Goal: Information Seeking & Learning: Compare options

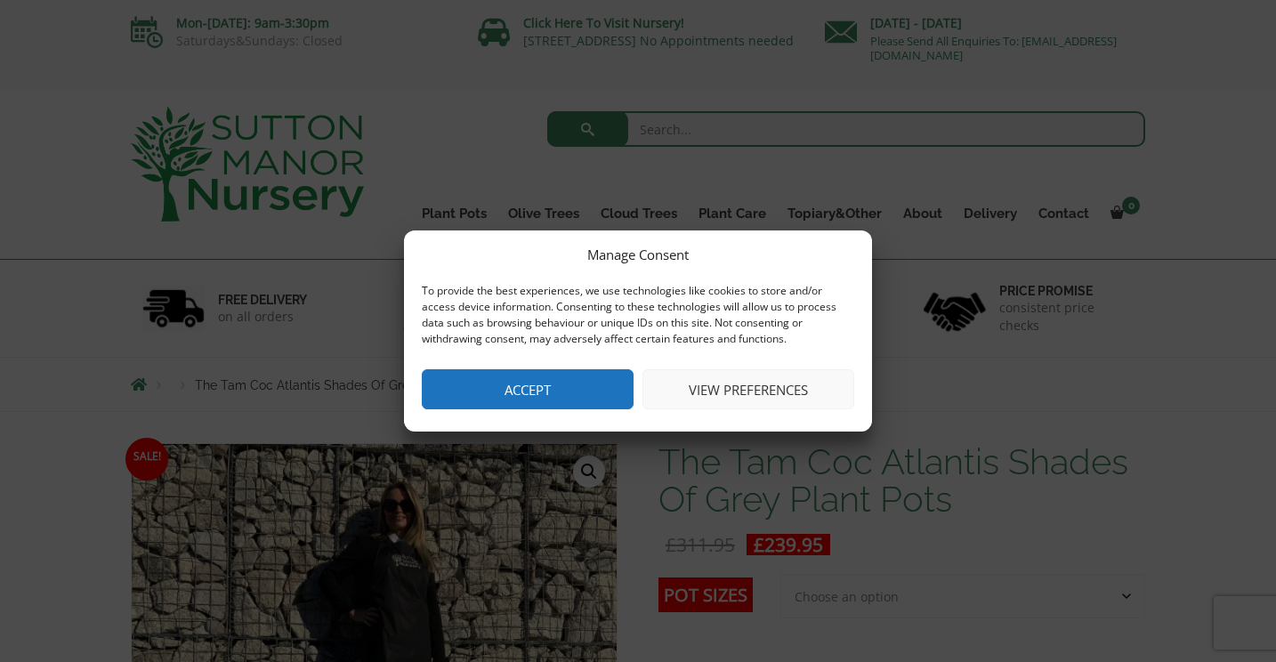
click at [759, 387] on button "View preferences" at bounding box center [748, 389] width 212 height 40
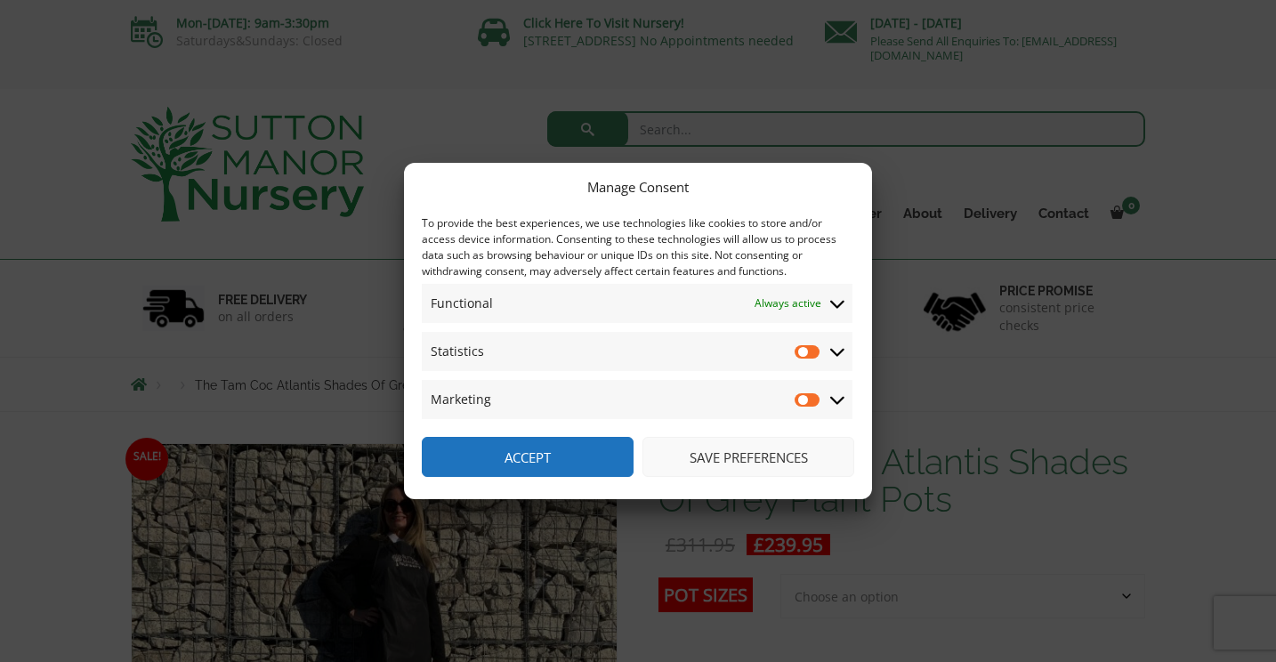
scroll to position [109, 0]
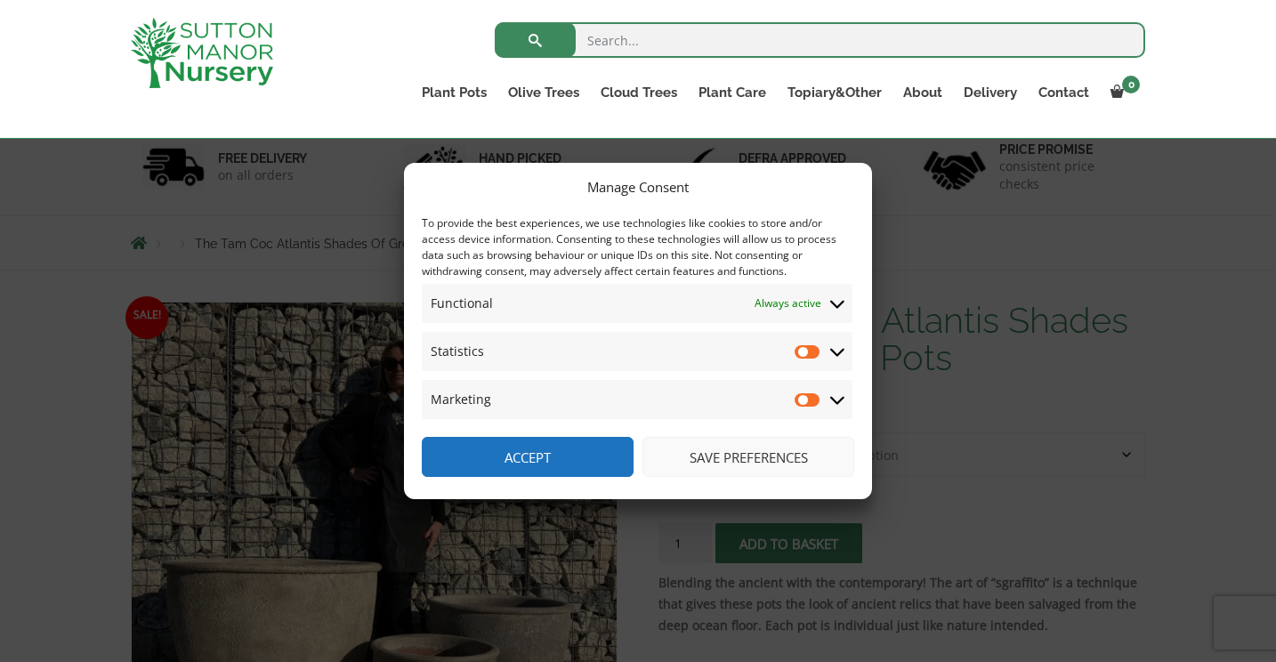
click at [818, 354] on input "Statistics" at bounding box center [808, 352] width 27 height 18
checkbox input "true"
click at [817, 399] on input "Marketing" at bounding box center [808, 400] width 27 height 18
checkbox input "true"
click at [771, 457] on button "Save preferences" at bounding box center [748, 457] width 212 height 40
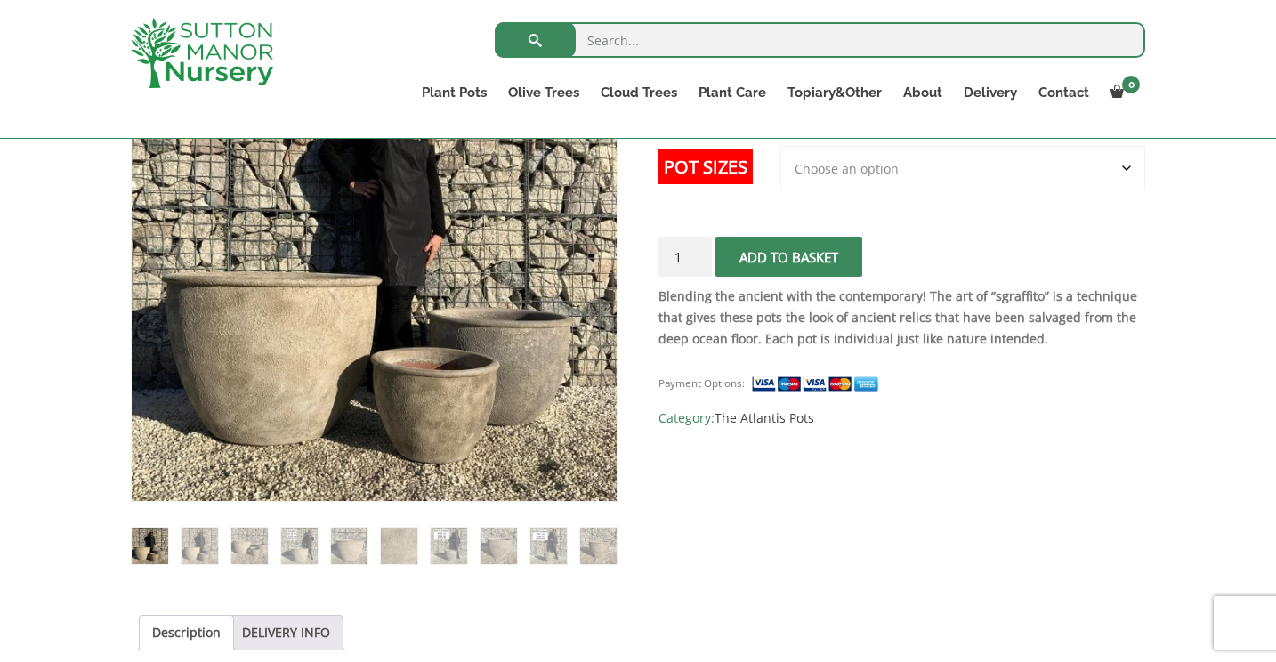
scroll to position [405, 0]
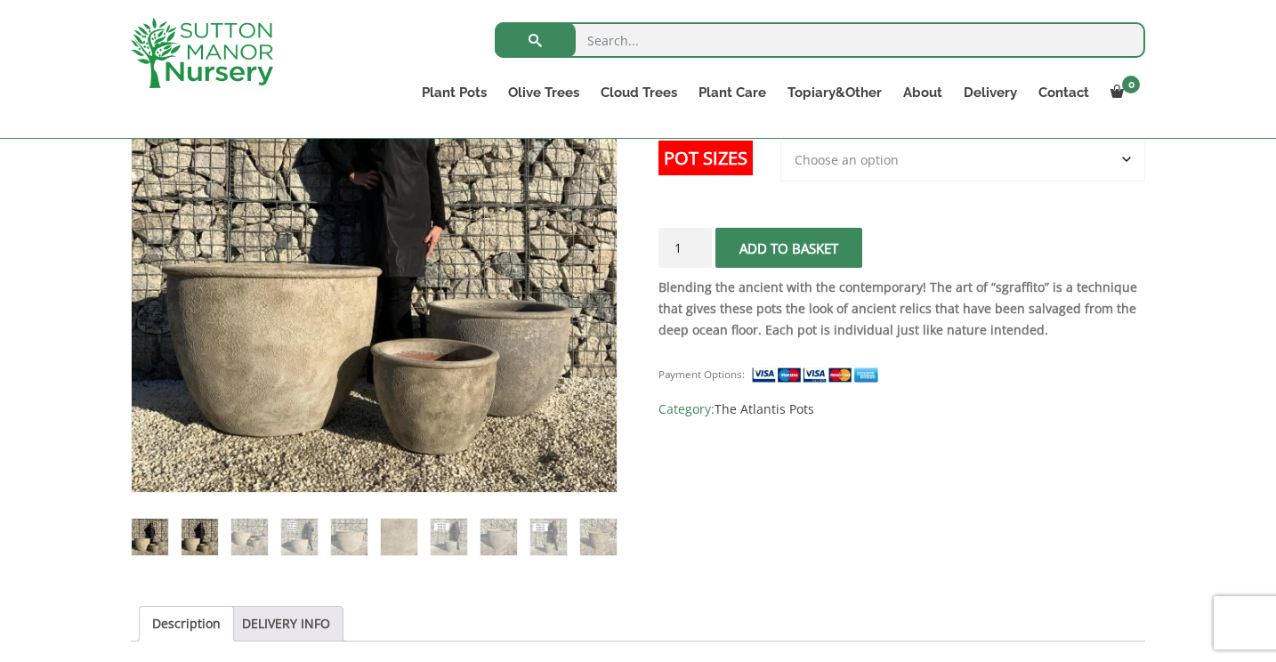
click at [202, 532] on img at bounding box center [200, 537] width 36 height 36
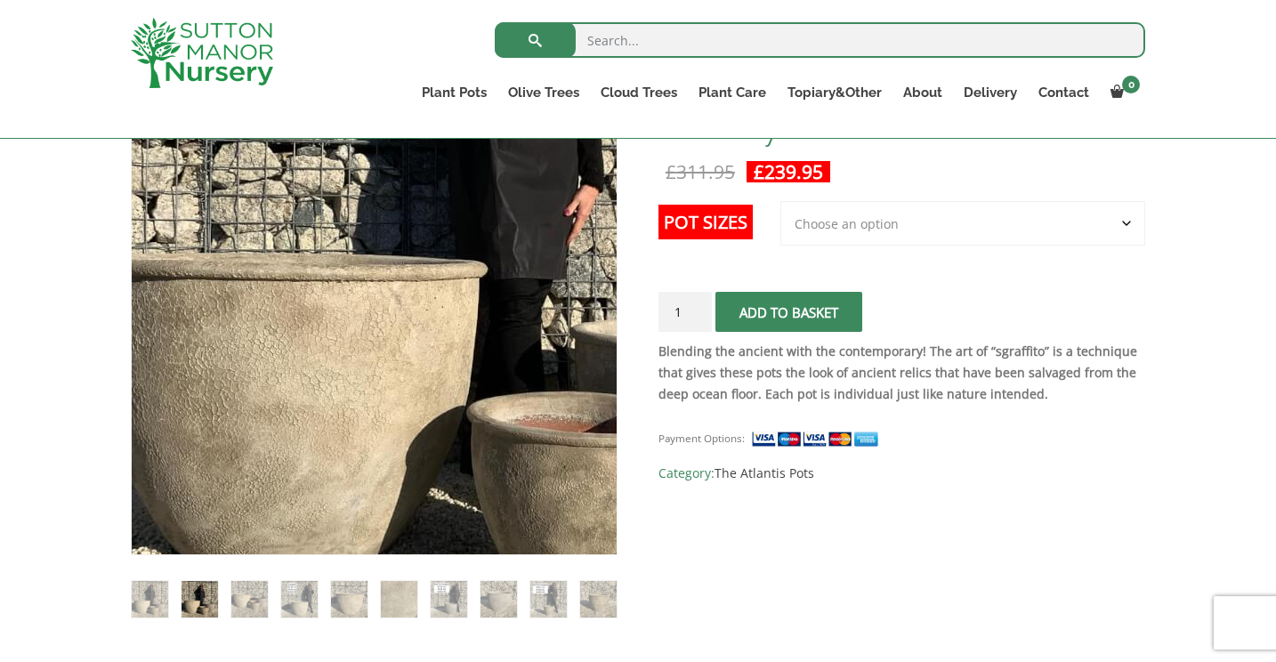
scroll to position [346, 0]
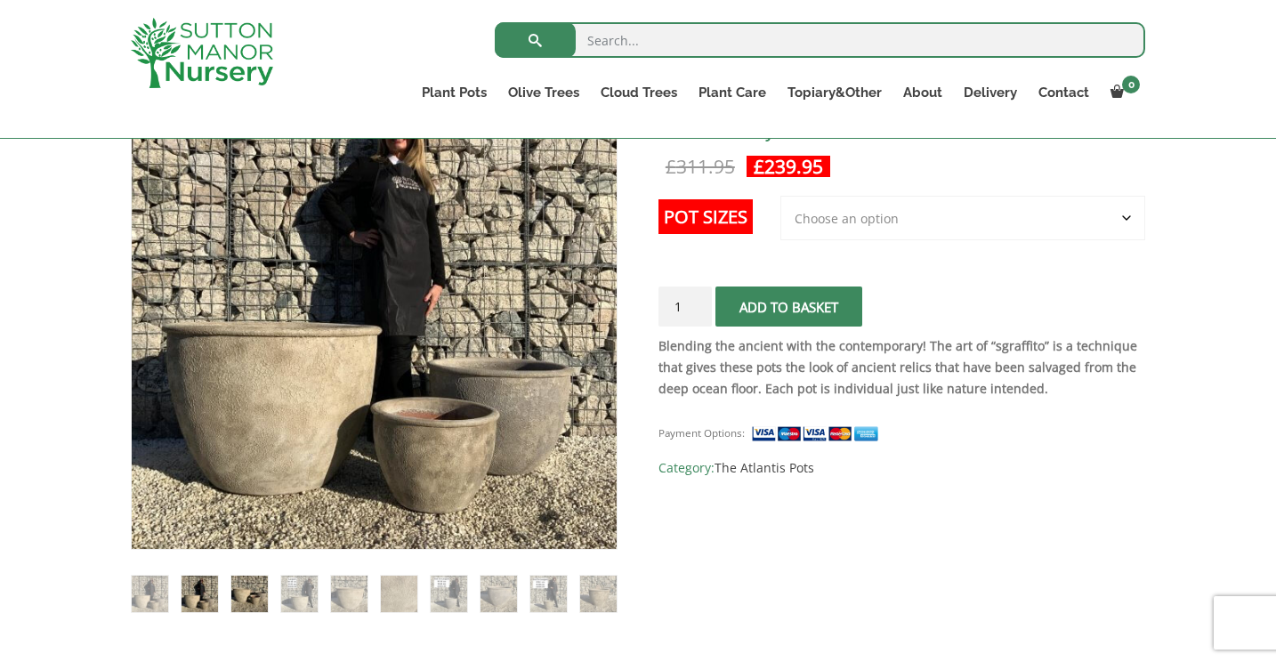
click at [256, 595] on img at bounding box center [249, 594] width 36 height 36
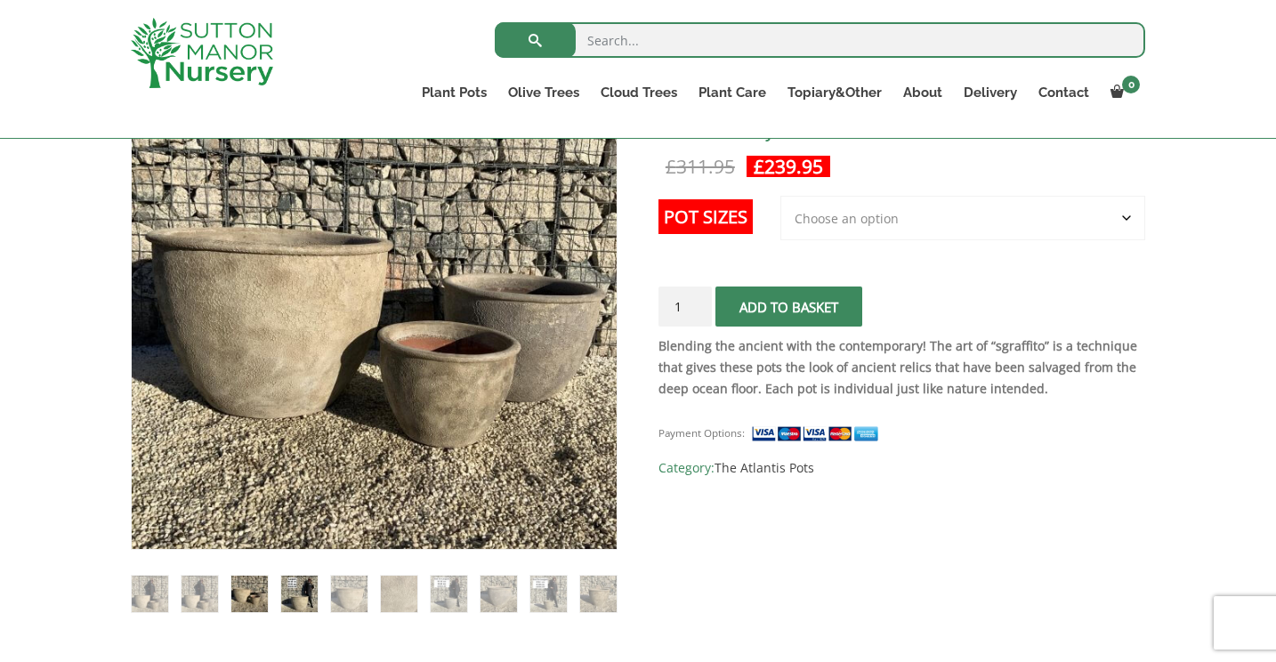
click at [301, 594] on img at bounding box center [299, 594] width 36 height 36
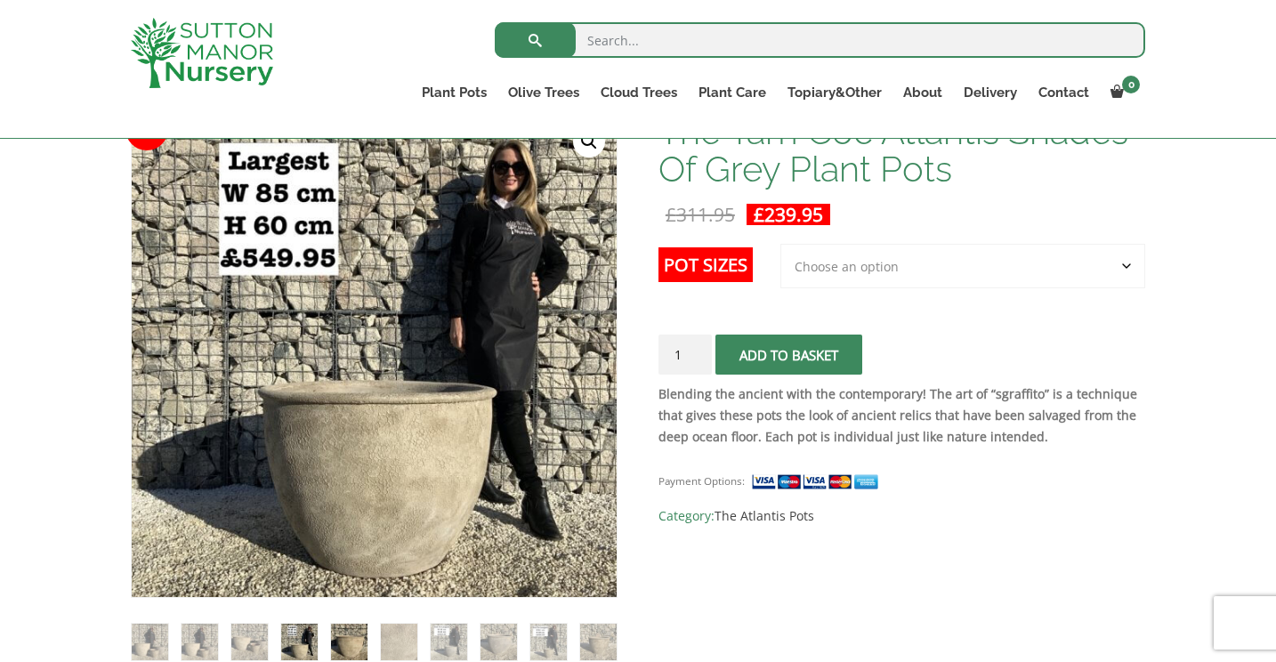
scroll to position [293, 0]
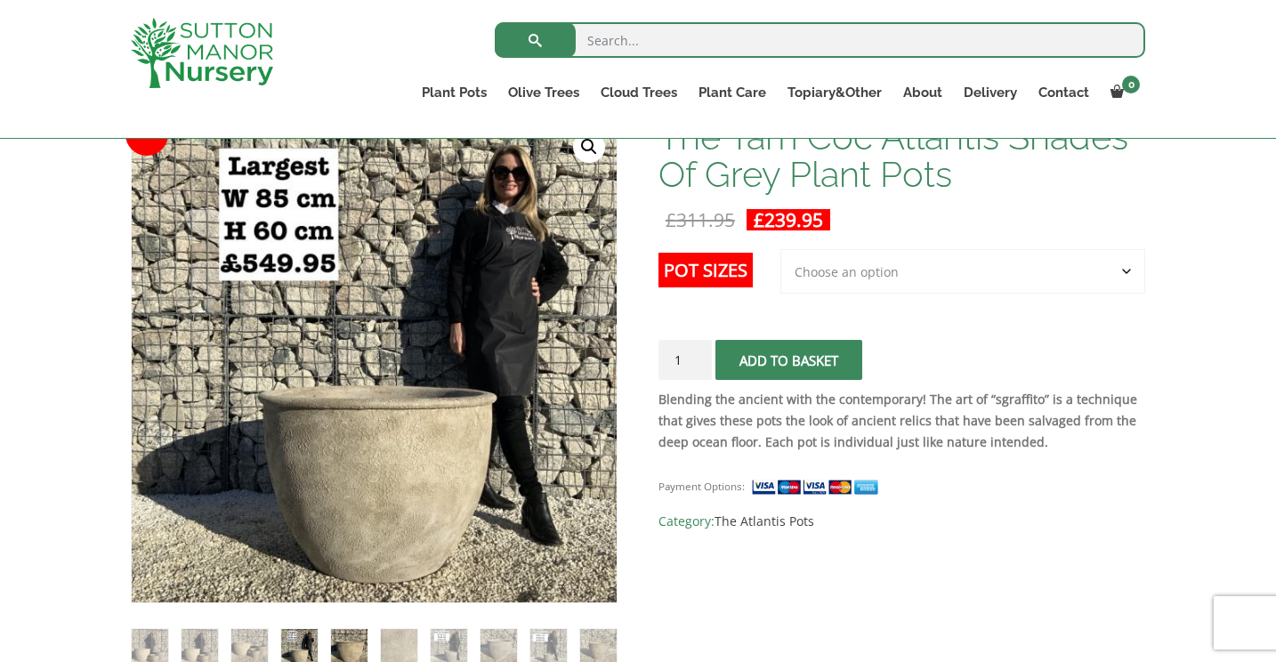
click at [343, 644] on img at bounding box center [349, 647] width 36 height 36
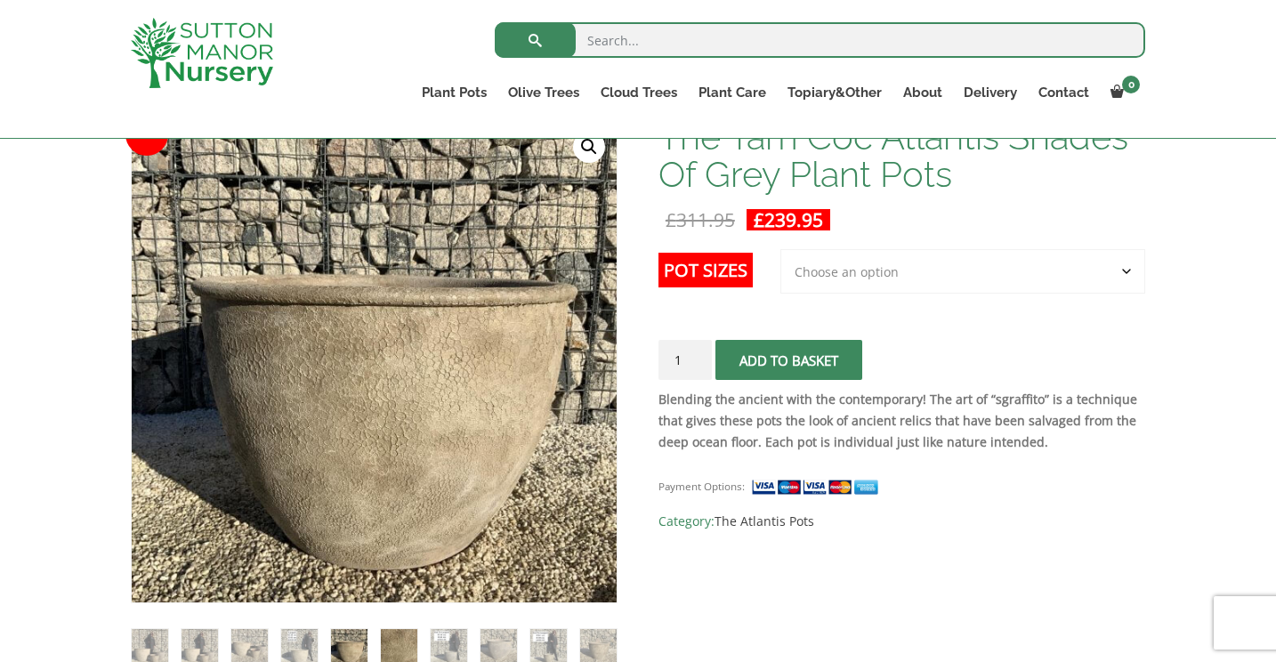
click at [391, 644] on img at bounding box center [399, 647] width 36 height 36
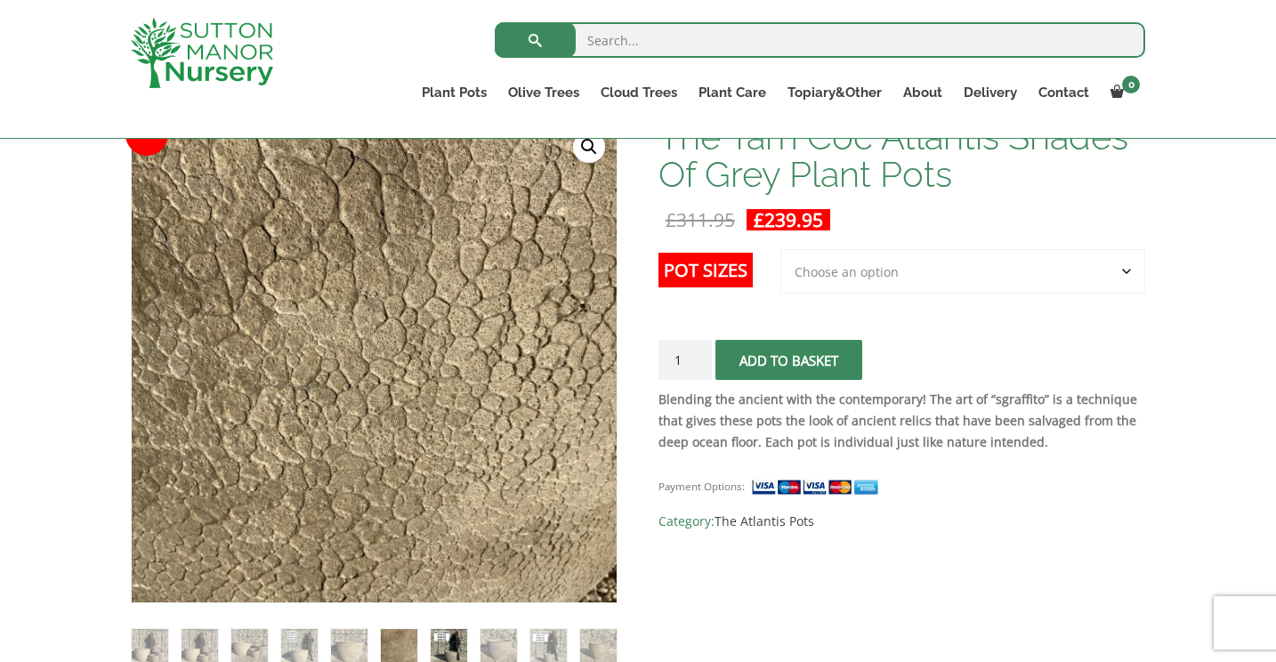
click at [444, 642] on img at bounding box center [449, 647] width 36 height 36
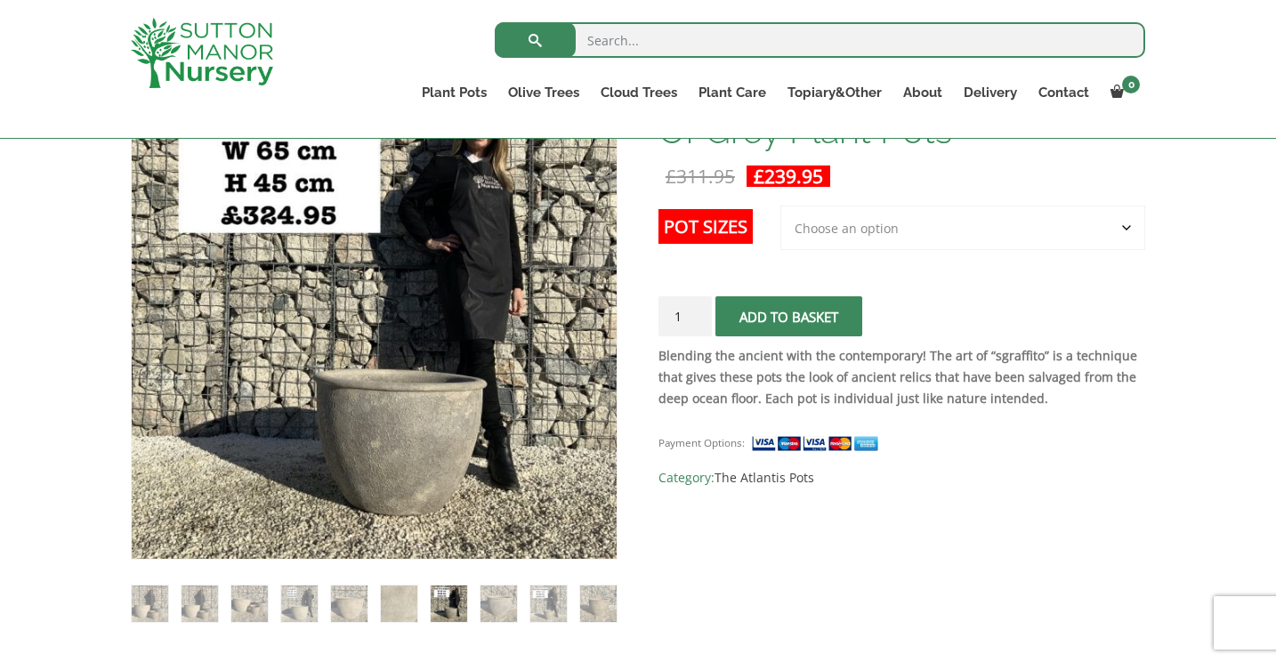
scroll to position [337, 0]
click at [486, 604] on img at bounding box center [498, 603] width 36 height 36
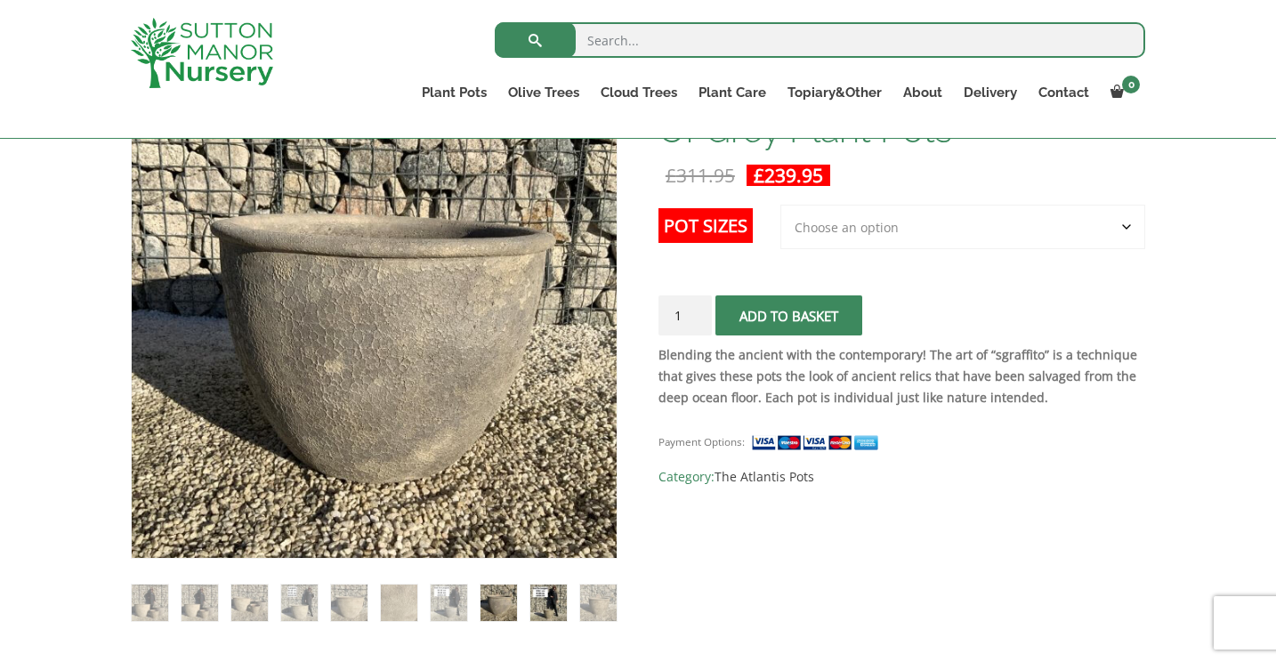
click at [536, 600] on img at bounding box center [548, 603] width 36 height 36
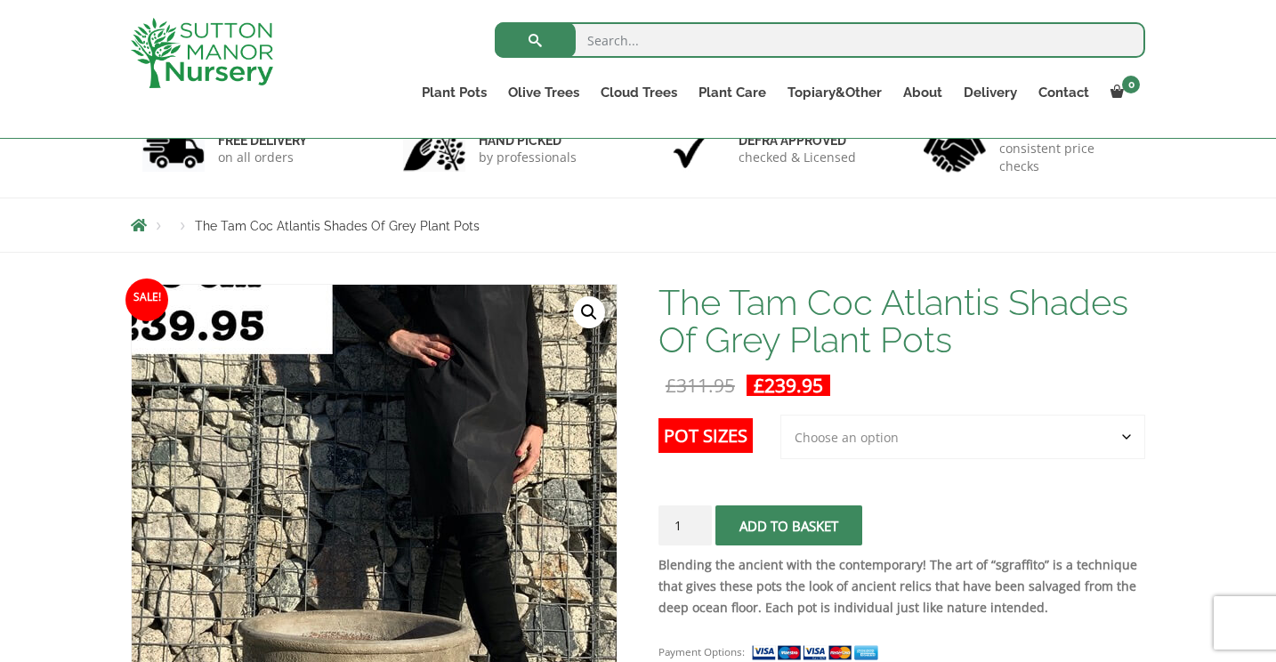
scroll to position [70, 0]
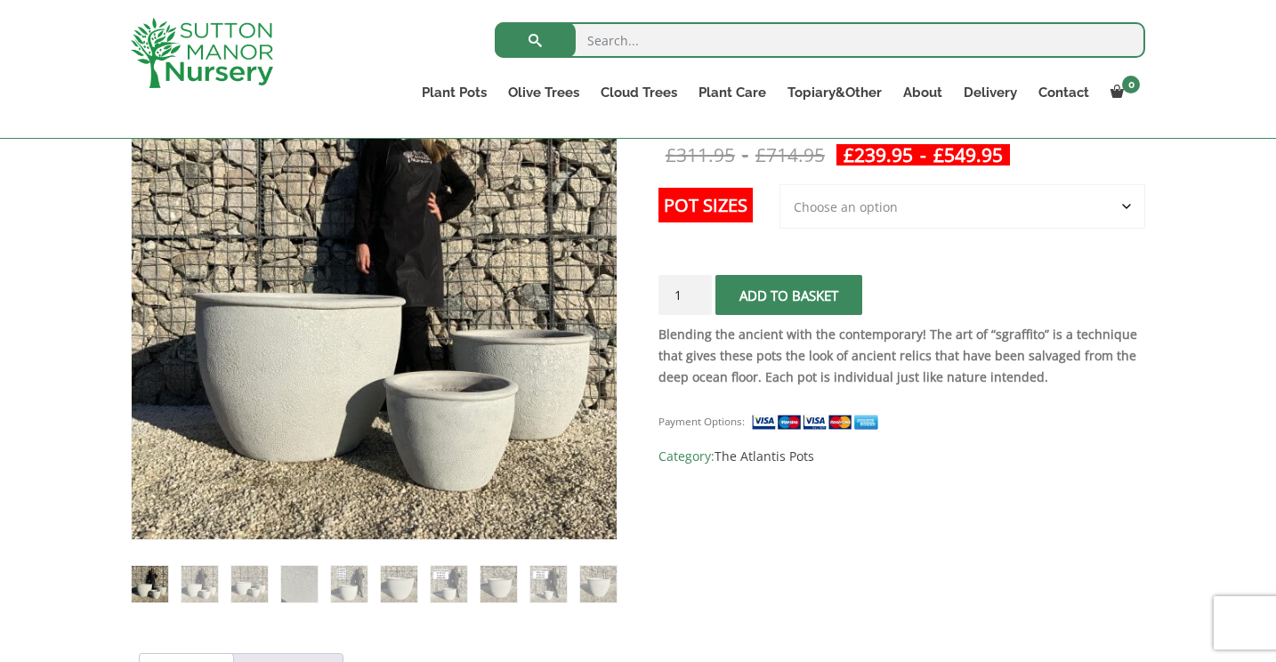
scroll to position [358, 0]
click at [198, 585] on img at bounding box center [200, 584] width 36 height 36
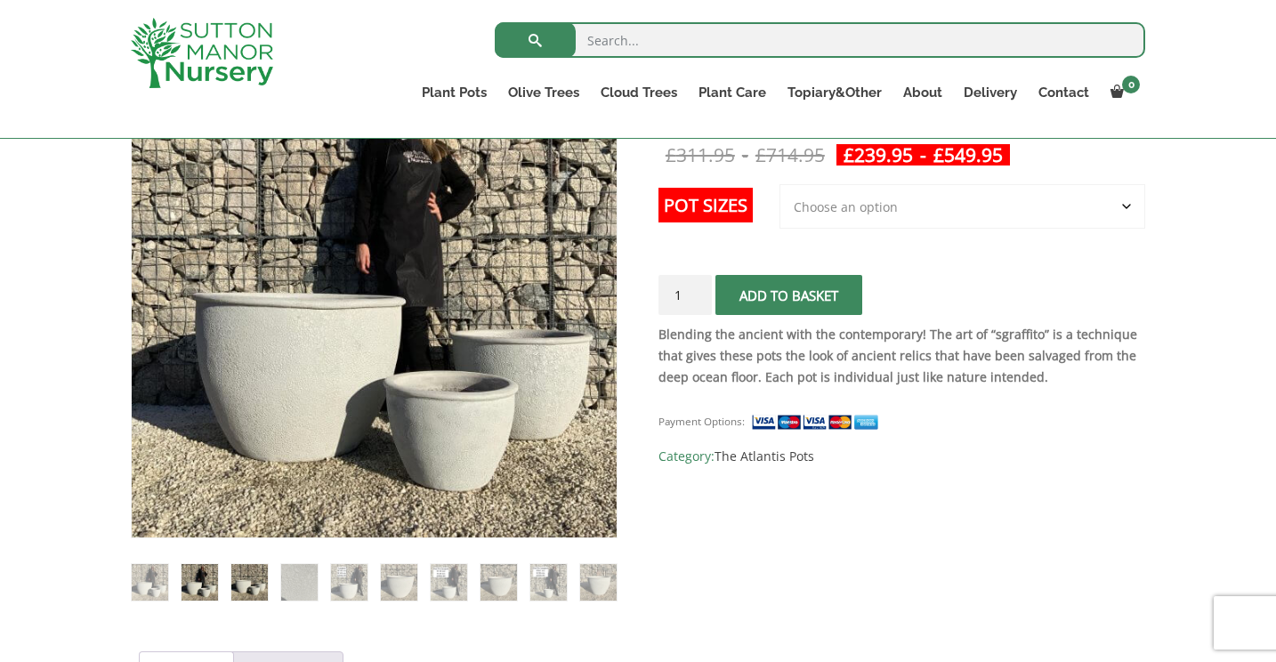
click at [246, 585] on img at bounding box center [249, 582] width 36 height 36
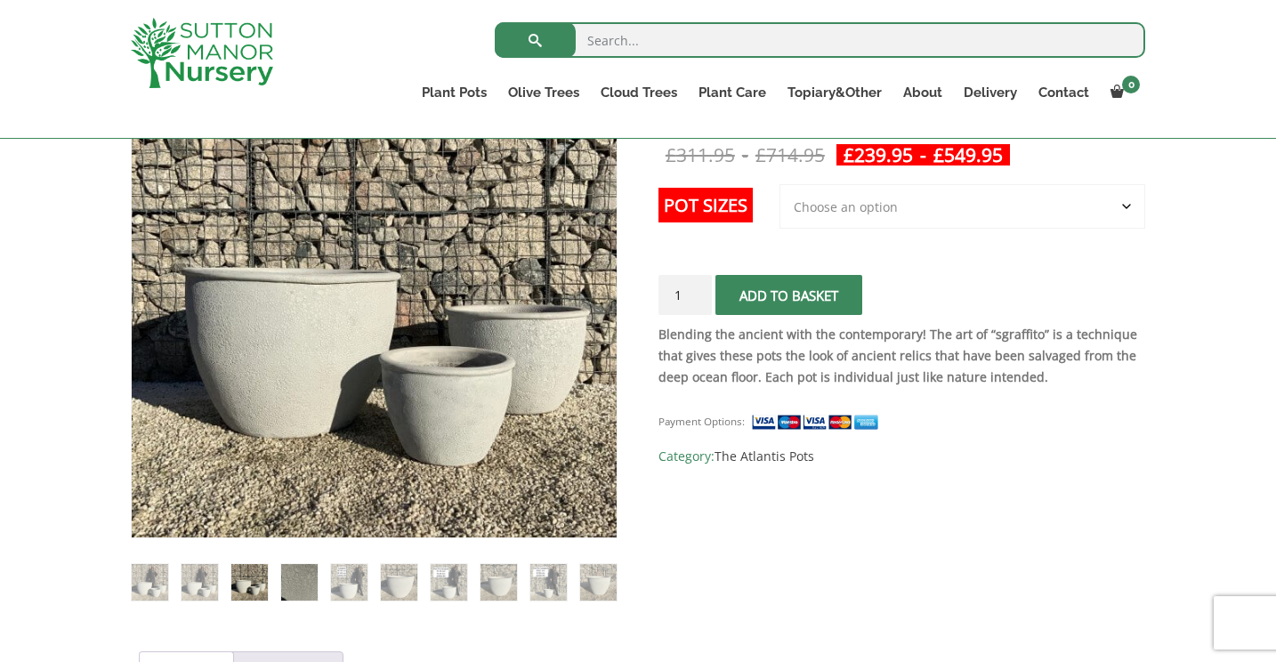
click at [295, 585] on img at bounding box center [299, 582] width 36 height 36
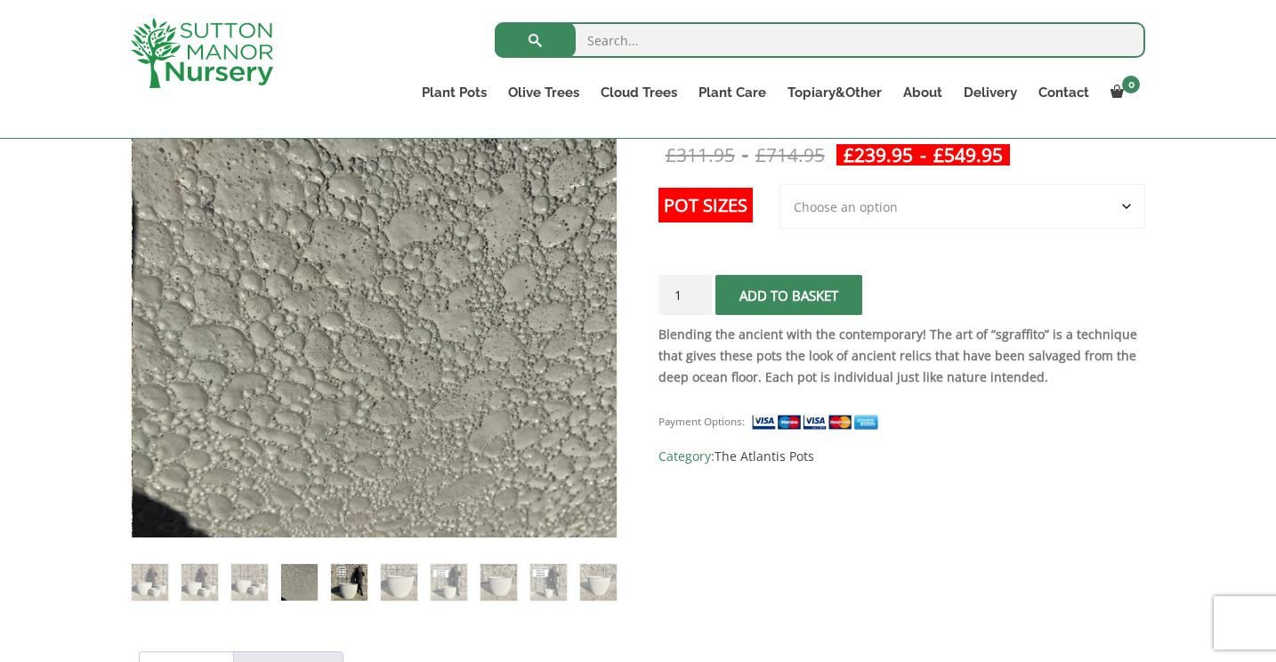
click at [348, 582] on img at bounding box center [349, 582] width 36 height 36
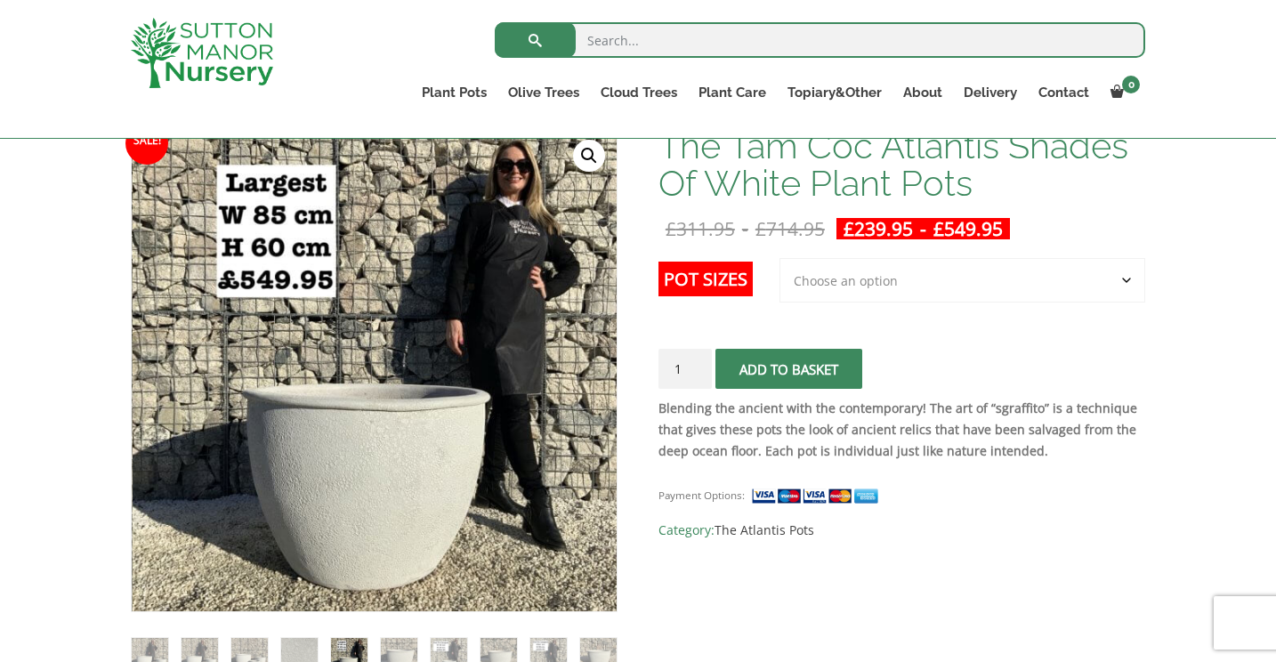
scroll to position [251, 0]
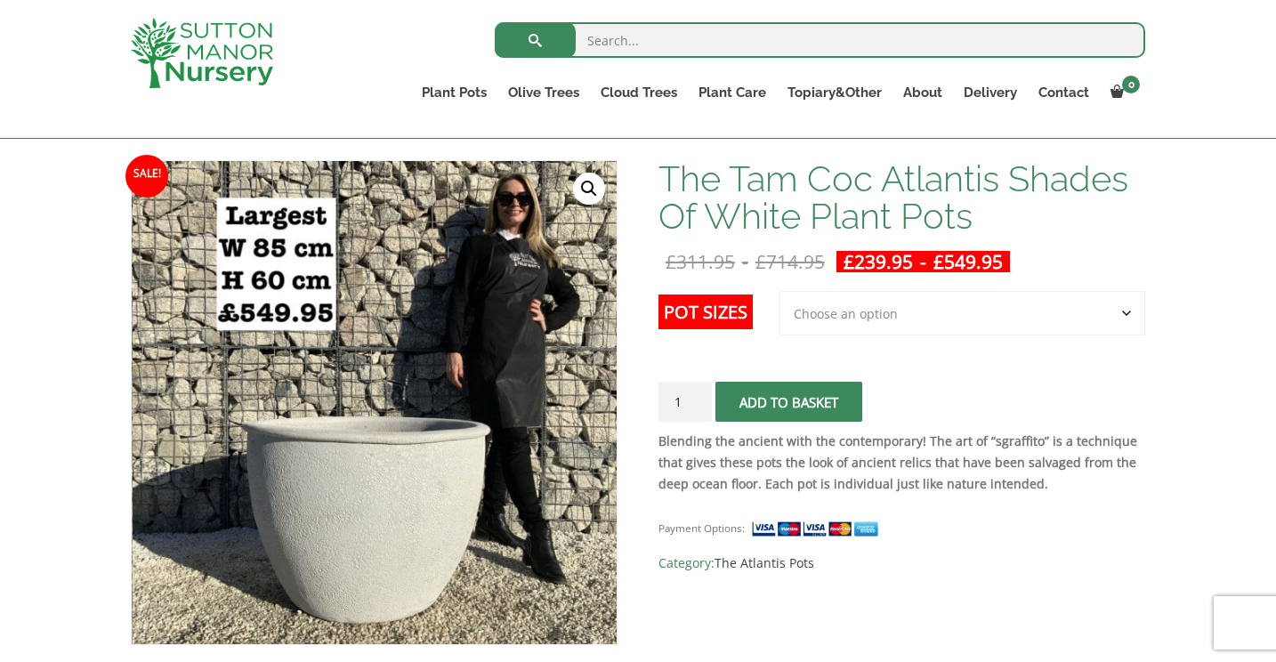
click at [591, 191] on link "🔍" at bounding box center [589, 189] width 32 height 32
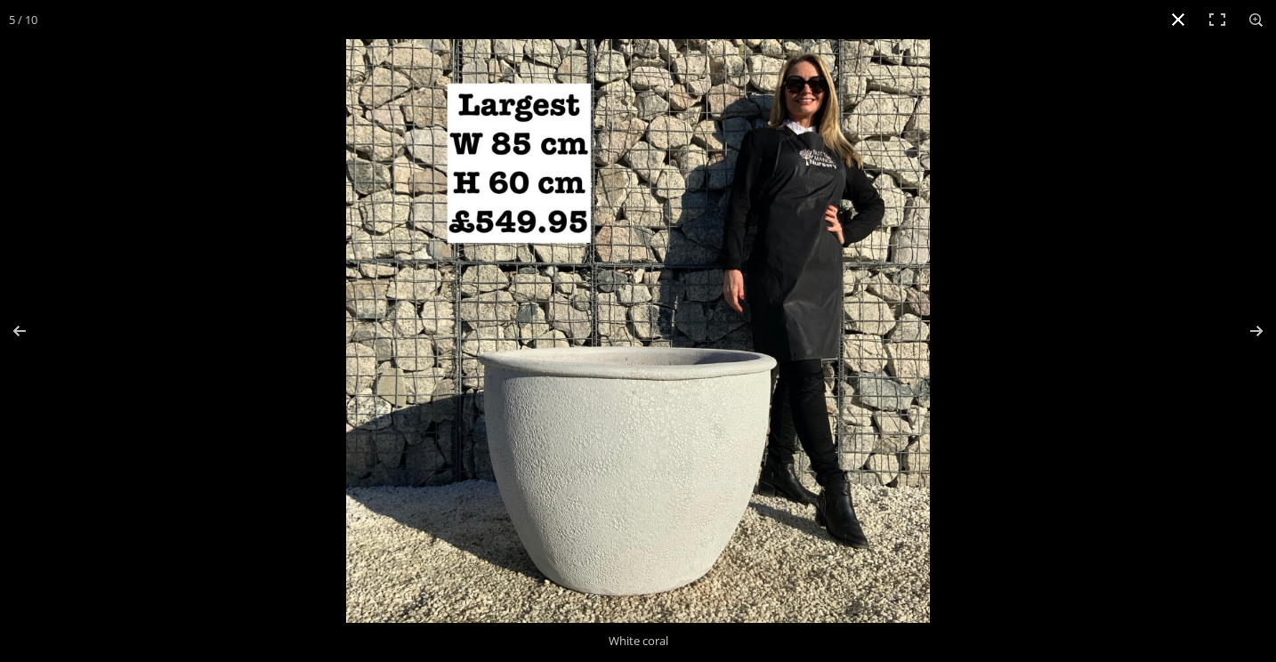
click at [1175, 19] on button "Close (Esc)" at bounding box center [1178, 19] width 39 height 39
